Goal: Task Accomplishment & Management: Manage account settings

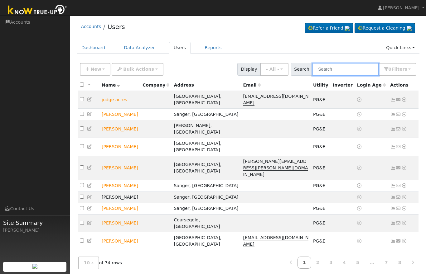
click at [349, 70] on input "text" at bounding box center [345, 69] width 66 height 13
type input "L"
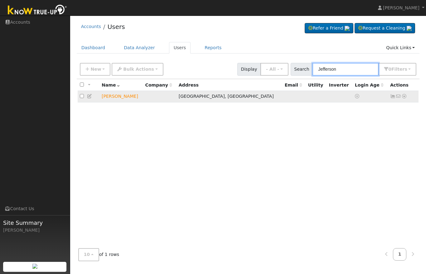
type input "Jefferson"
click at [390, 99] on link at bounding box center [393, 96] width 6 height 5
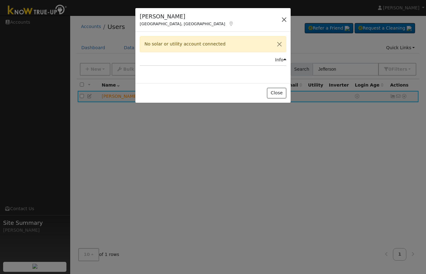
click at [280, 17] on button "button" at bounding box center [284, 19] width 9 height 9
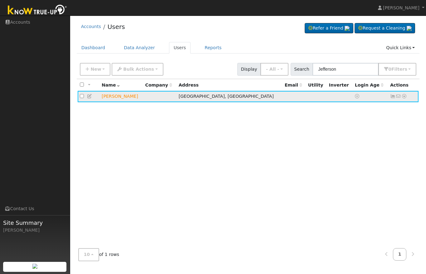
click at [400, 98] on icon at bounding box center [399, 96] width 6 height 4
click at [402, 97] on icon at bounding box center [404, 96] width 6 height 4
click at [342, 144] on link "Utility" at bounding box center [339, 143] width 43 height 9
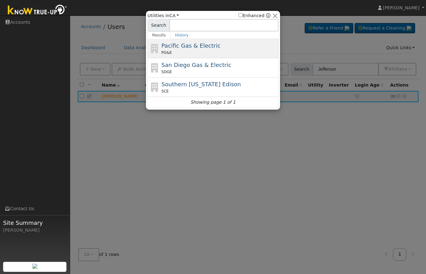
click at [238, 51] on div "PG&E" at bounding box center [219, 53] width 116 height 6
